Goal: Transaction & Acquisition: Obtain resource

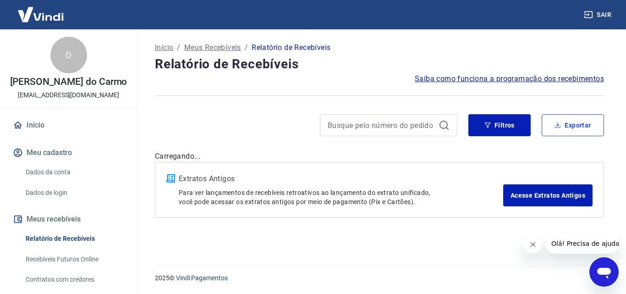
click at [577, 130] on button "Exportar" at bounding box center [572, 125] width 62 height 22
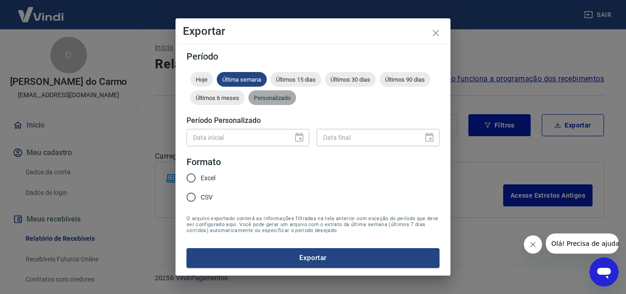
click at [271, 99] on span "Personalizado" at bounding box center [272, 97] width 48 height 7
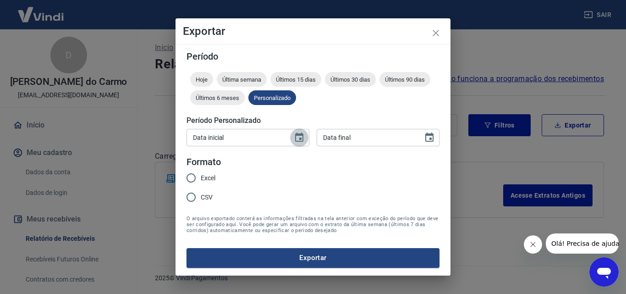
click at [296, 140] on icon "Choose date" at bounding box center [299, 137] width 11 height 11
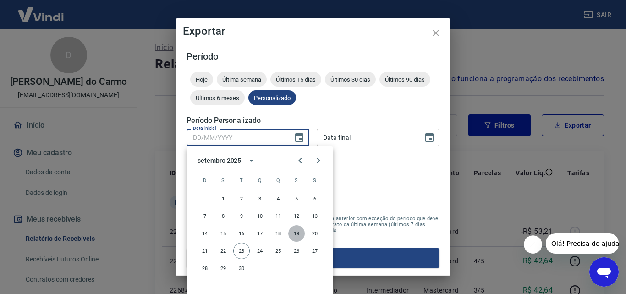
click at [297, 234] on button "19" at bounding box center [296, 233] width 16 height 16
type input "[DATE]"
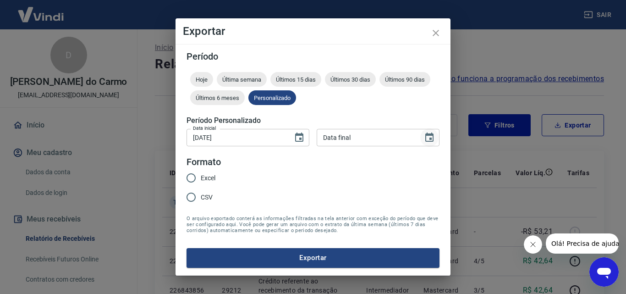
click at [431, 140] on icon "Choose date" at bounding box center [429, 136] width 8 height 9
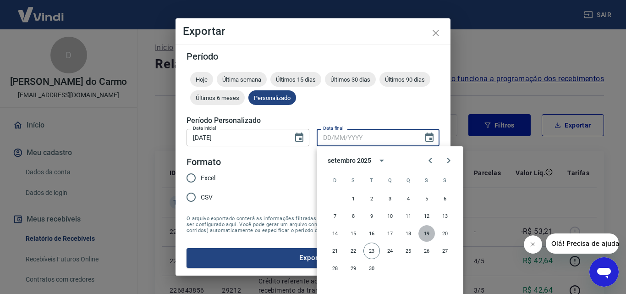
click at [426, 235] on button "19" at bounding box center [426, 233] width 16 height 16
type input "[DATE]"
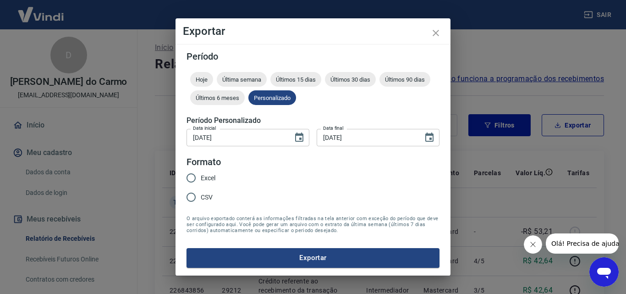
click at [187, 178] on input "Excel" at bounding box center [190, 177] width 19 height 19
radio input "true"
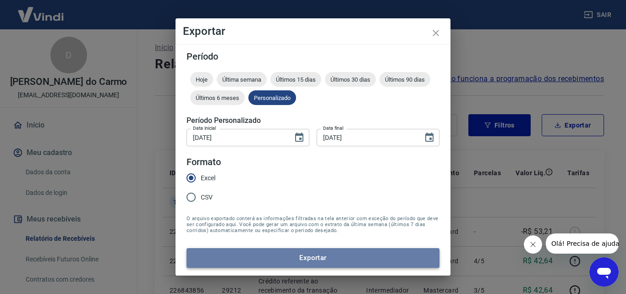
click at [301, 257] on button "Exportar" at bounding box center [312, 257] width 253 height 19
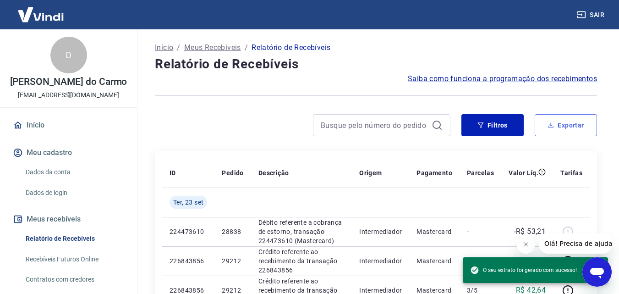
click at [568, 124] on button "Exportar" at bounding box center [566, 125] width 62 height 22
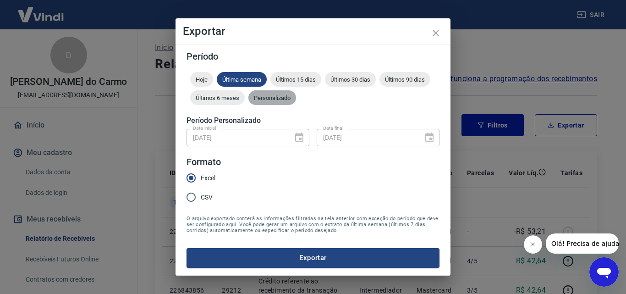
click at [260, 95] on span "Personalizado" at bounding box center [272, 97] width 48 height 7
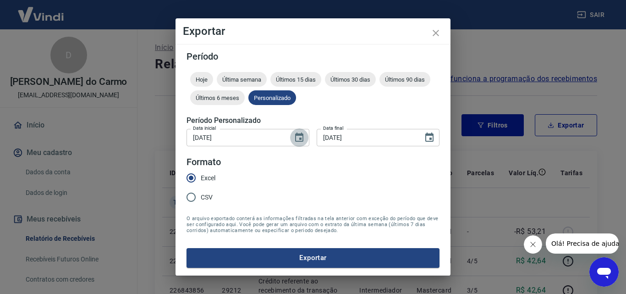
click at [300, 141] on icon "Choose date, selected date is 19 de set de 2025" at bounding box center [299, 136] width 8 height 9
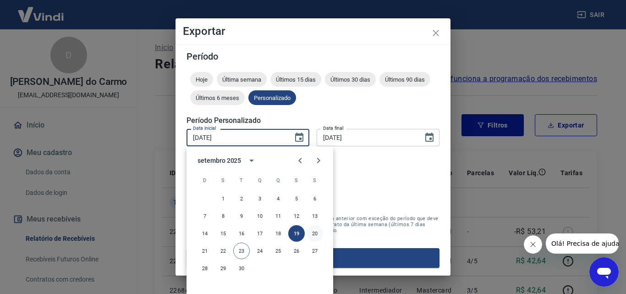
click at [309, 235] on button "20" at bounding box center [314, 233] width 16 height 16
type input "[DATE]"
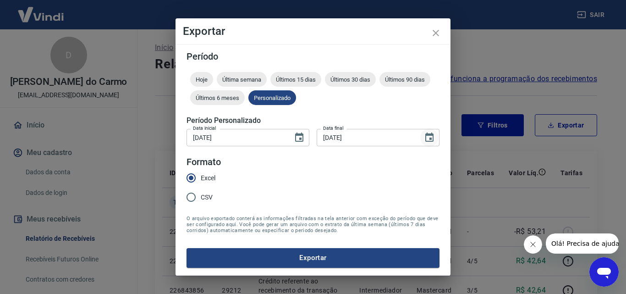
click at [428, 139] on icon "Choose date, selected date is 19 de set de 2025" at bounding box center [429, 137] width 11 height 11
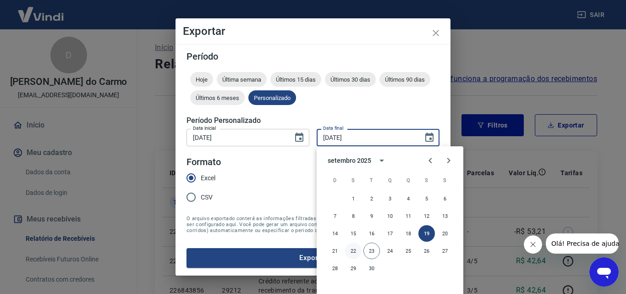
click at [349, 249] on button "22" at bounding box center [353, 250] width 16 height 16
type input "[DATE]"
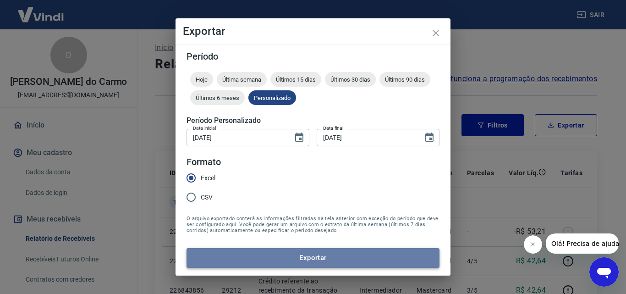
click at [303, 256] on button "Exportar" at bounding box center [312, 257] width 253 height 19
